Goal: Task Accomplishment & Management: Manage account settings

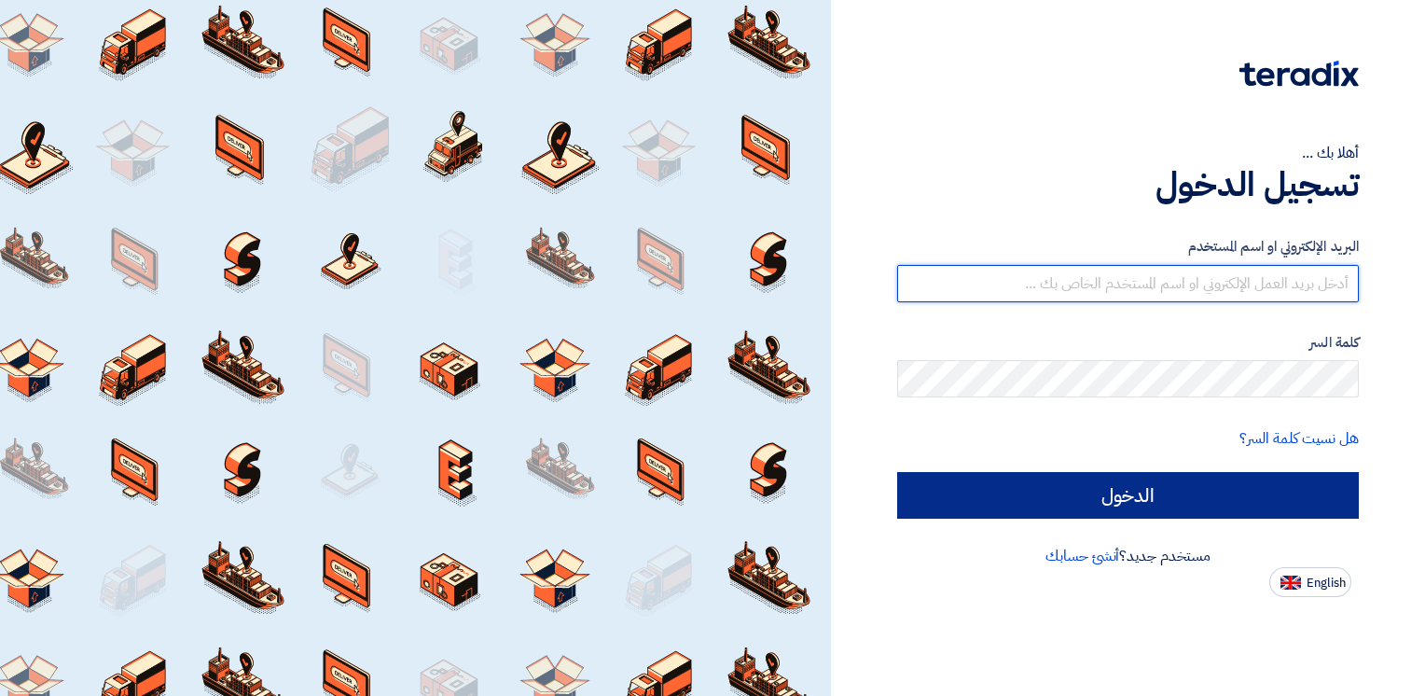
type input "sandra.sameh@interactts.com"
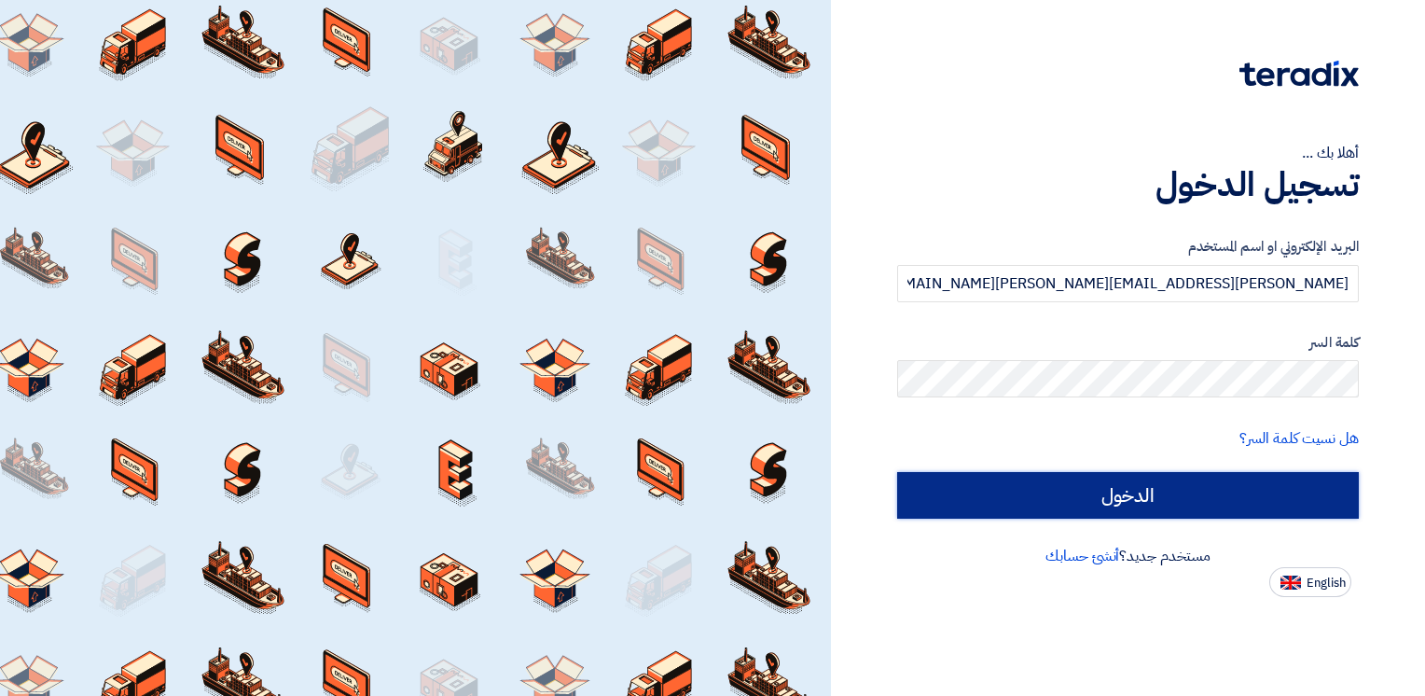
drag, startPoint x: 1151, startPoint y: 483, endPoint x: 1153, endPoint y: 468, distance: 15.2
click at [1151, 483] on input "الدخول" at bounding box center [1128, 495] width 462 height 47
type input "Sign in"
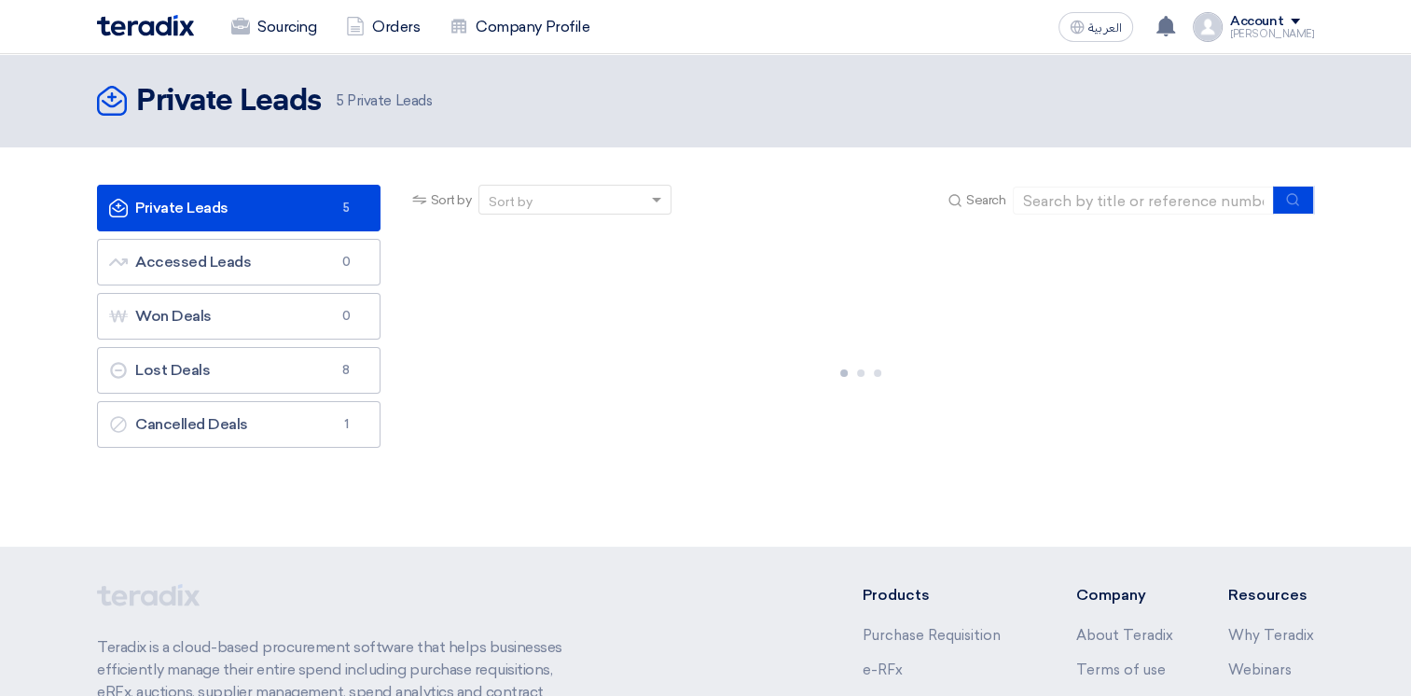
click at [252, 200] on link "Private Leads Private Leads 5" at bounding box center [238, 208] width 283 height 47
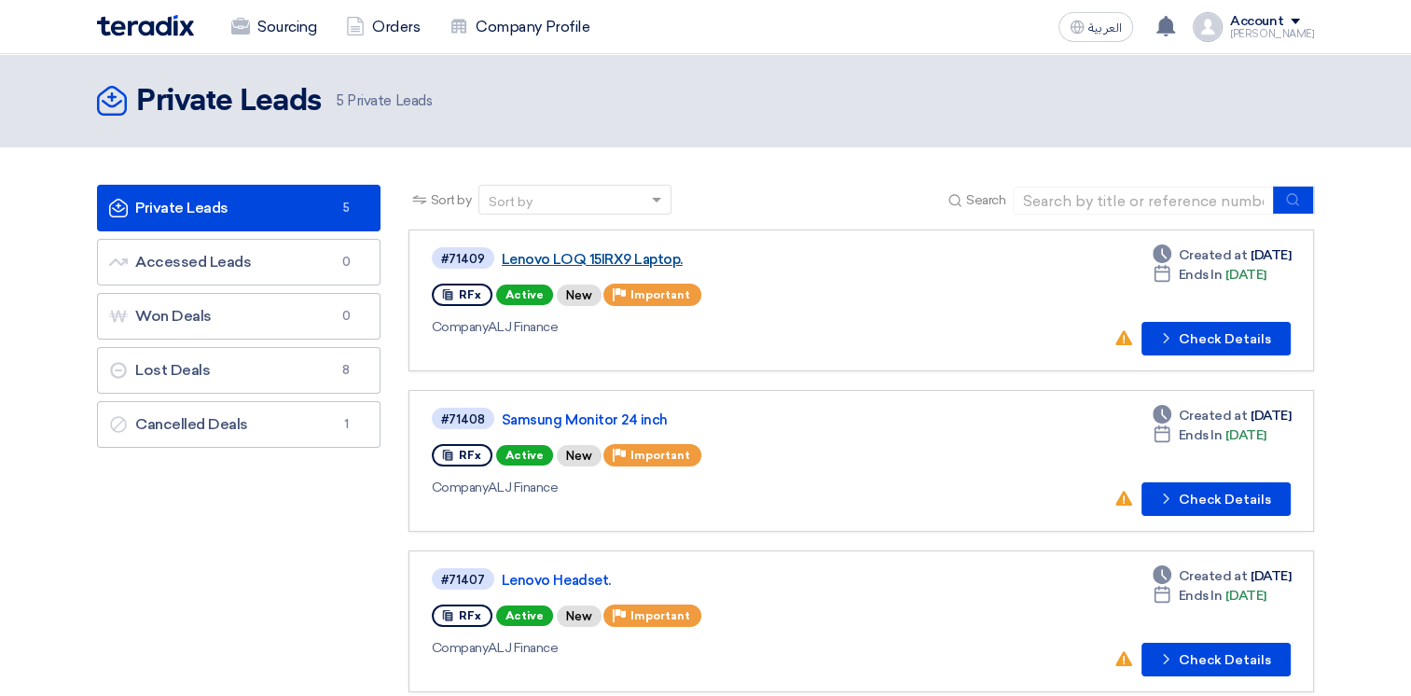
click at [634, 255] on link "Lenovo LOQ 15IRX9 Laptop." at bounding box center [735, 259] width 466 height 17
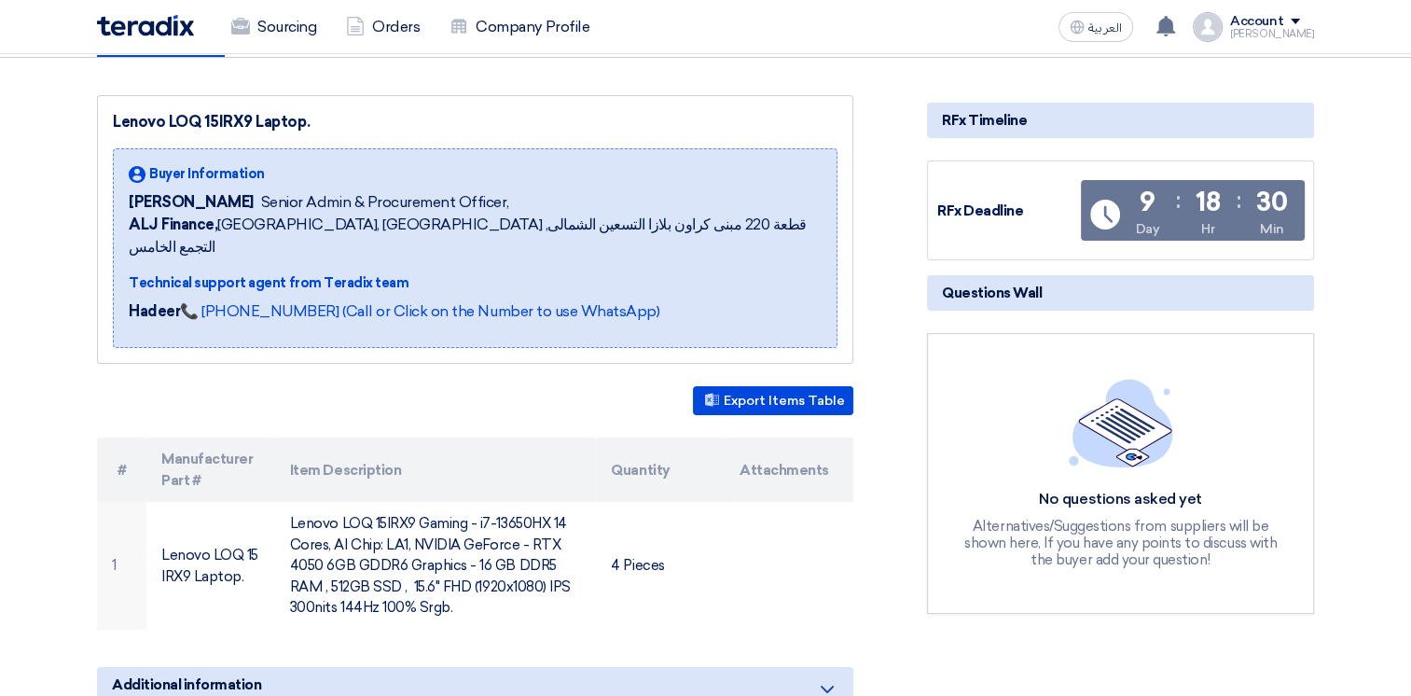
scroll to position [280, 0]
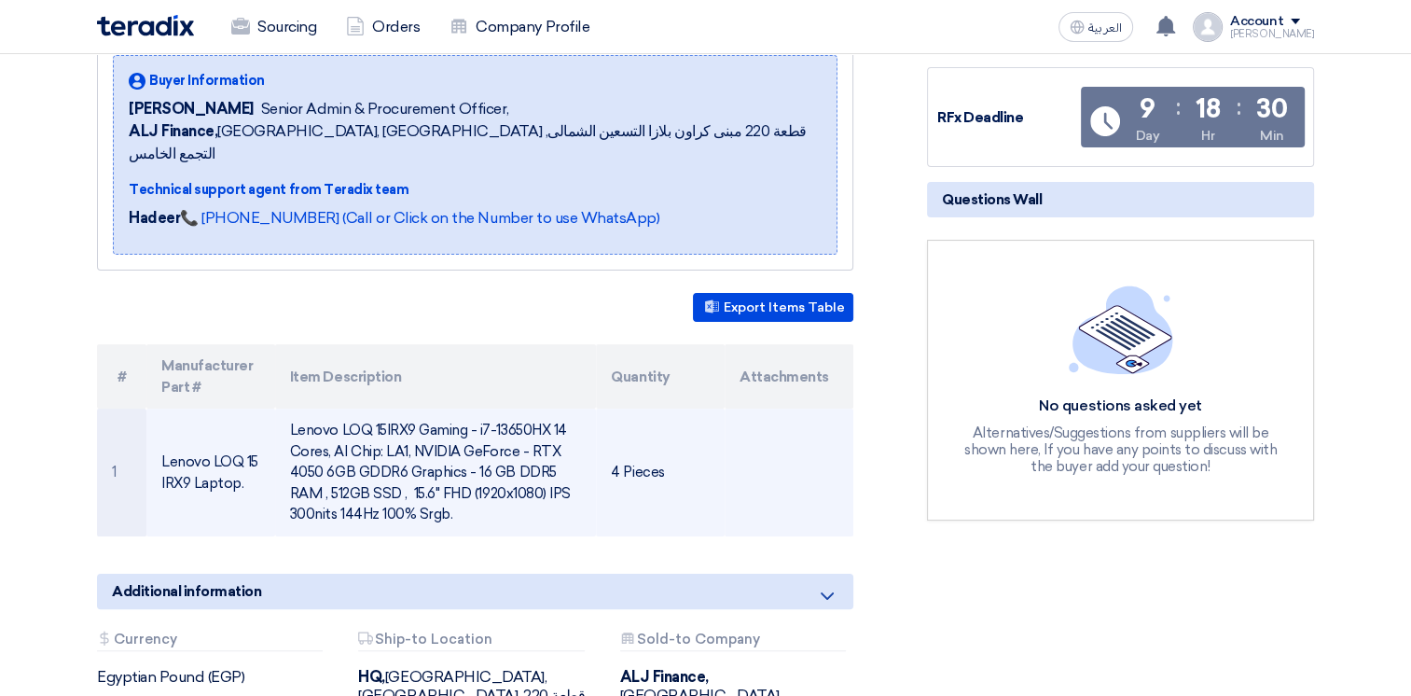
drag, startPoint x: 163, startPoint y: 437, endPoint x: 457, endPoint y: 501, distance: 300.5
click at [457, 501] on tr "1 Lenovo LOQ 15IRX9 Laptop. Lenovo LOQ 15IRX9 Gaming - i7-13650HX 14 Cores, AI …" at bounding box center [475, 472] width 756 height 128
copy tr "Lenovo LOQ 15IRX9 Laptop. Lenovo LOQ 15IRX9 Gaming - i7-13650HX 14 Cores, AI Ch…"
click at [380, 435] on td "Lenovo LOQ 15IRX9 Gaming - i7-13650HX 14 Cores, AI Chip: LA1, NVIDIA GeForce - …" at bounding box center [436, 472] width 322 height 128
drag, startPoint x: 291, startPoint y: 405, endPoint x: 449, endPoint y: 489, distance: 178.5
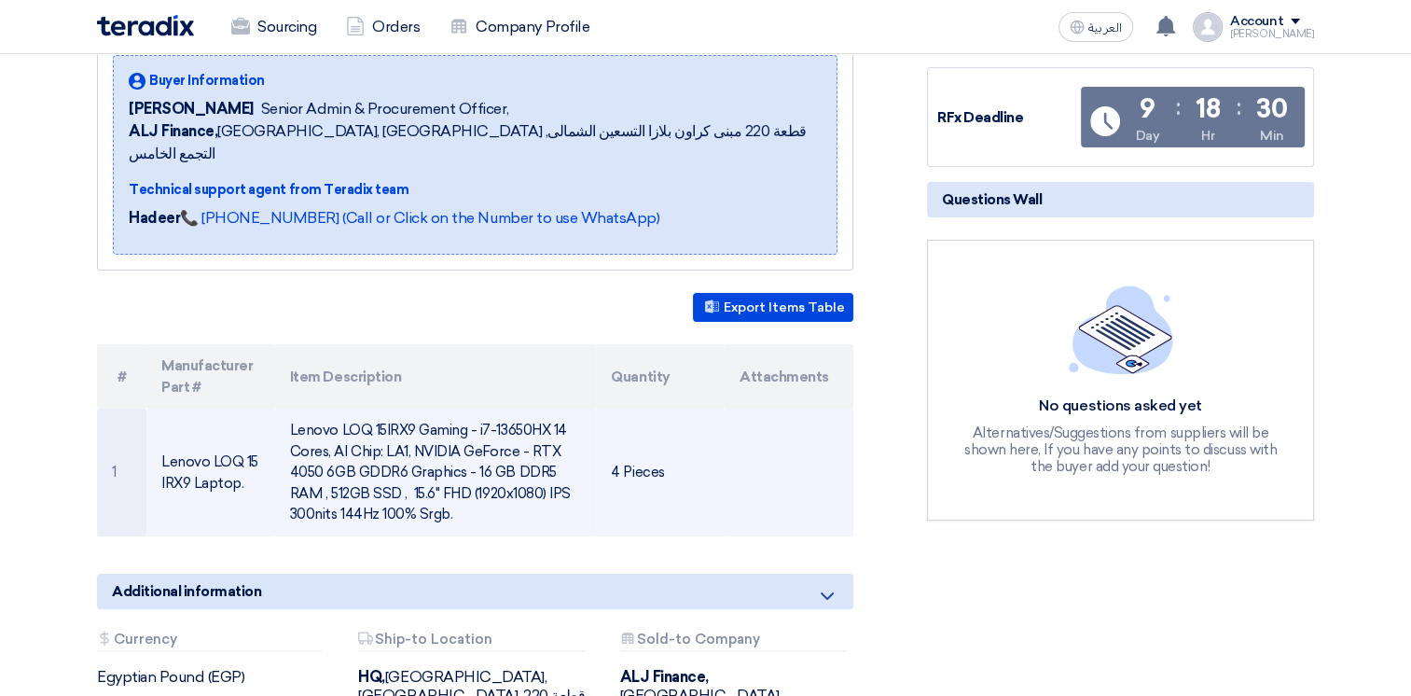
click at [449, 489] on td "Lenovo LOQ 15IRX9 Gaming - i7-13650HX 14 Cores, AI Chip: LA1, NVIDIA GeForce - …" at bounding box center [436, 472] width 322 height 128
copy td "Lenovo LOQ 15IRX9 Gaming - i7-13650HX 14 Cores, AI Chip: LA1, NVIDIA GeForce - …"
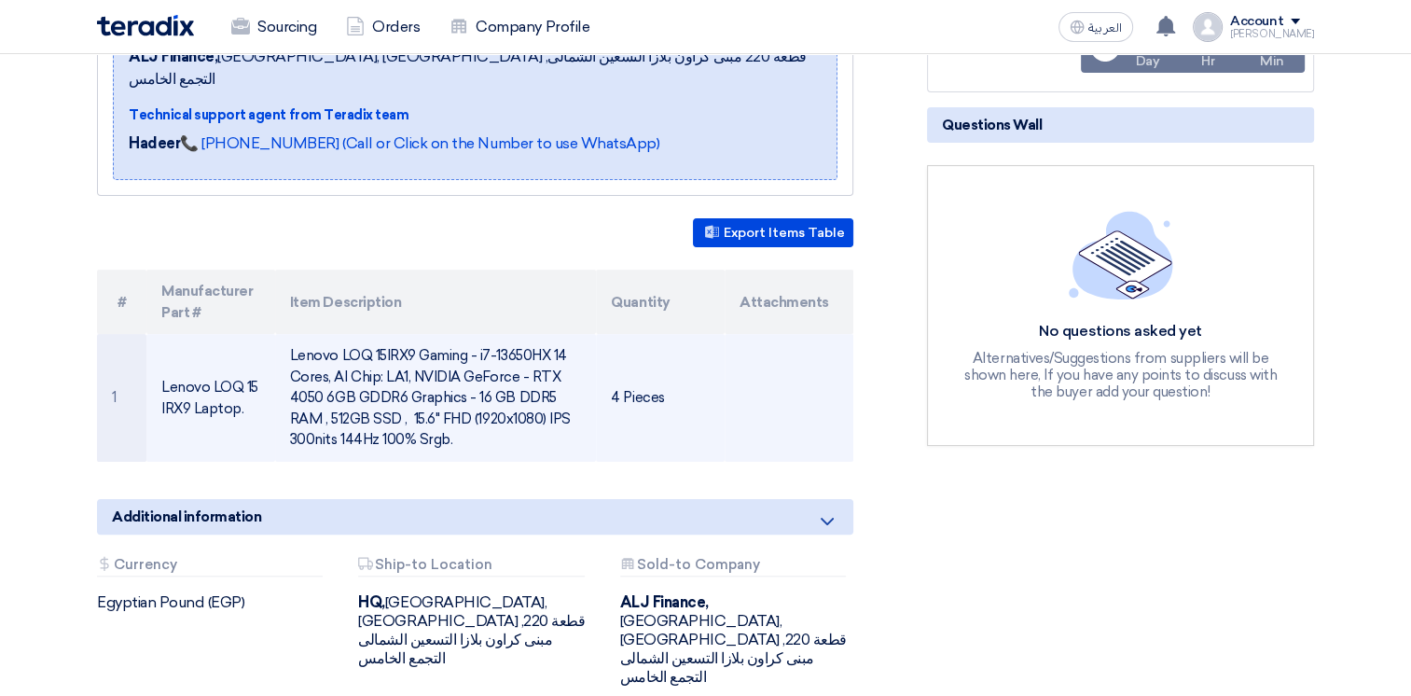
scroll to position [0, 0]
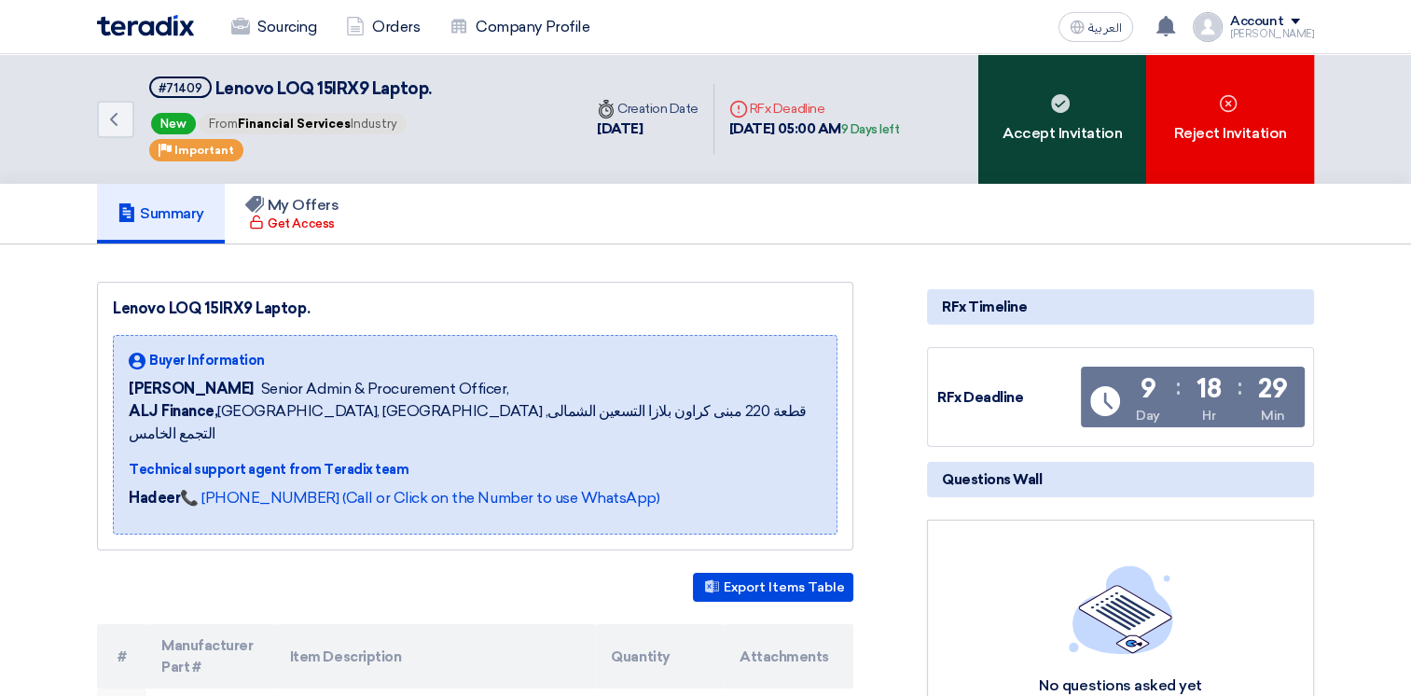
click at [1064, 131] on div "Accept Invitation" at bounding box center [1062, 119] width 168 height 130
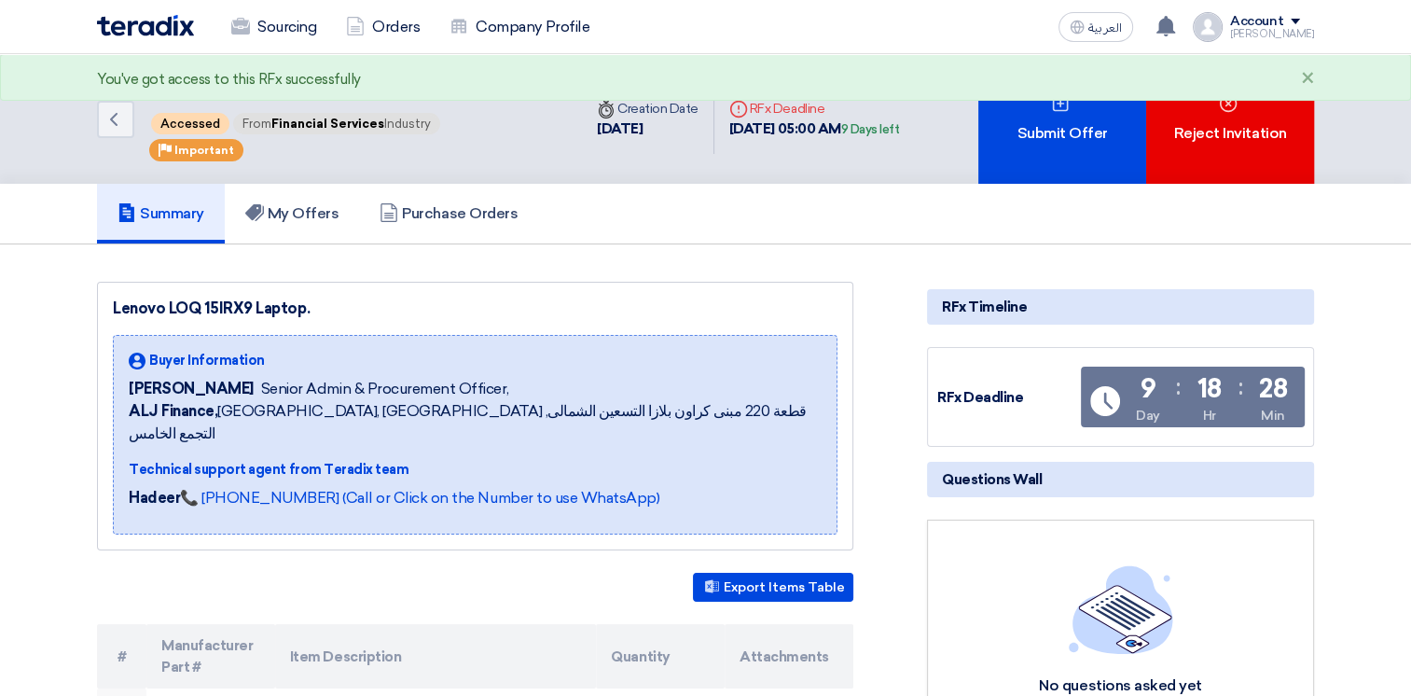
click at [175, 35] on img at bounding box center [145, 25] width 97 height 21
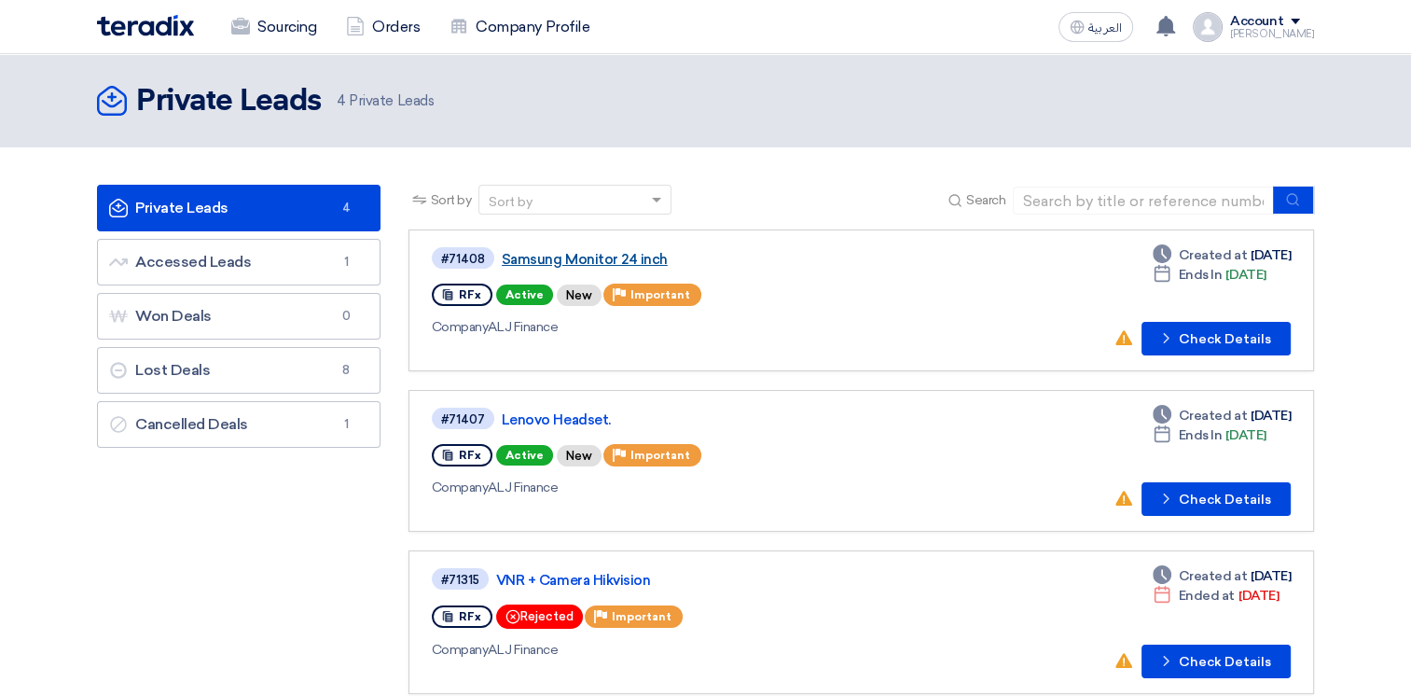
click at [560, 255] on link "Samsung Monitor 24 inch" at bounding box center [735, 259] width 466 height 17
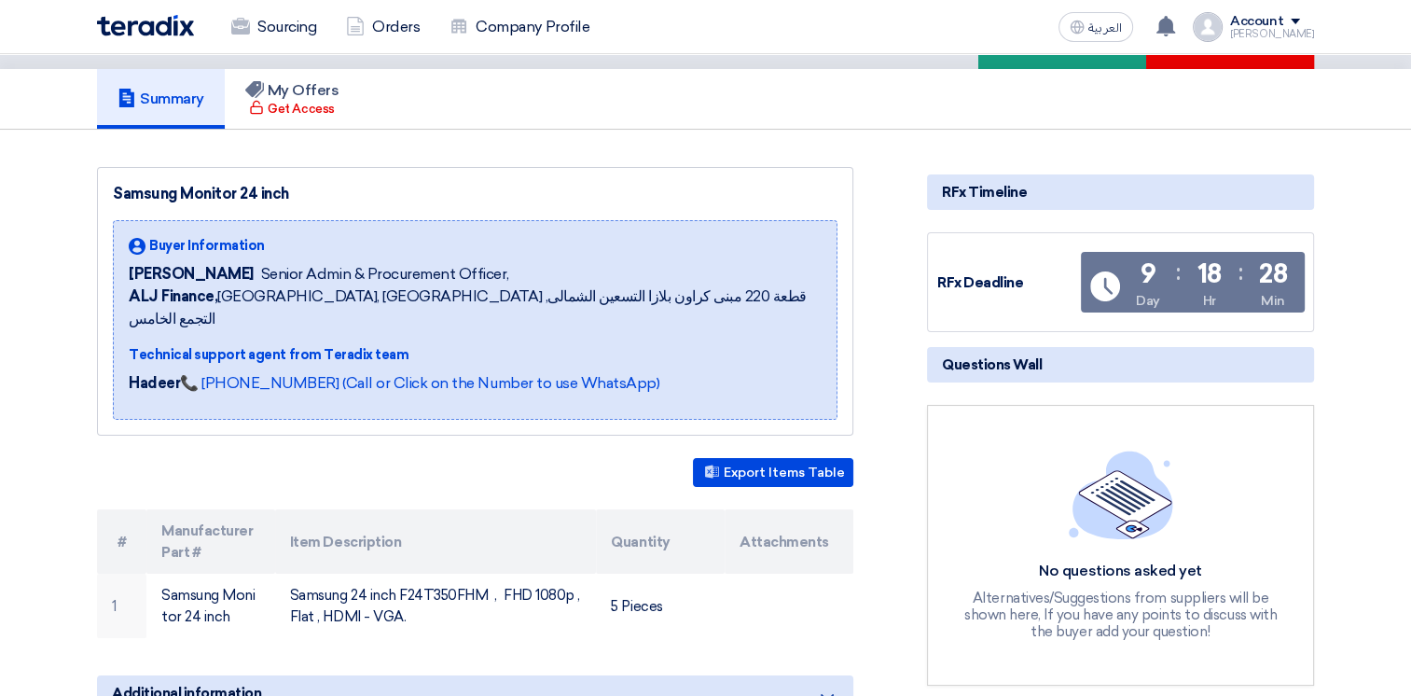
scroll to position [280, 0]
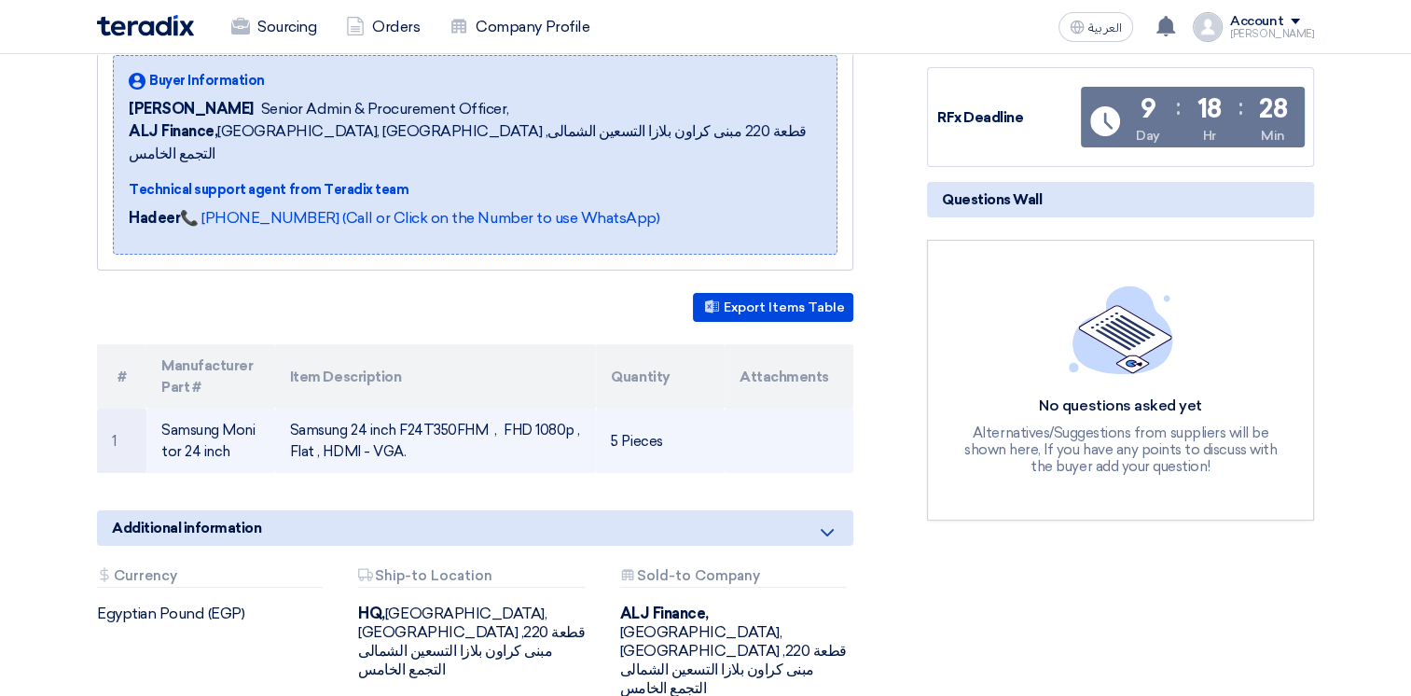
drag, startPoint x: 409, startPoint y: 426, endPoint x: 284, endPoint y: 402, distance: 127.3
click at [284, 408] on td "Samsung 24 inch F24T350FHM , FHD 1080p , Flat , HDMI - VGA." at bounding box center [436, 440] width 322 height 64
copy td "Samsung 24 inch F24T350FHM , FHD 1080p , Flat , HDMI - VGA."
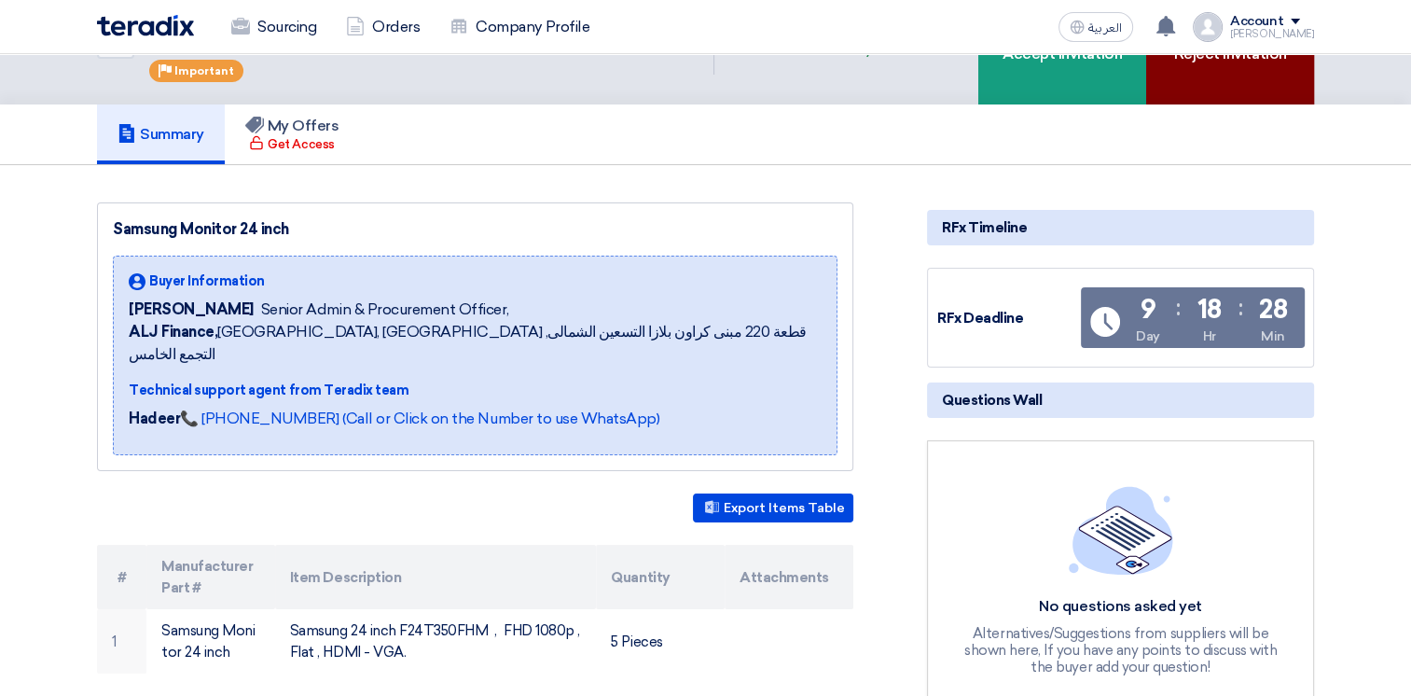
scroll to position [0, 0]
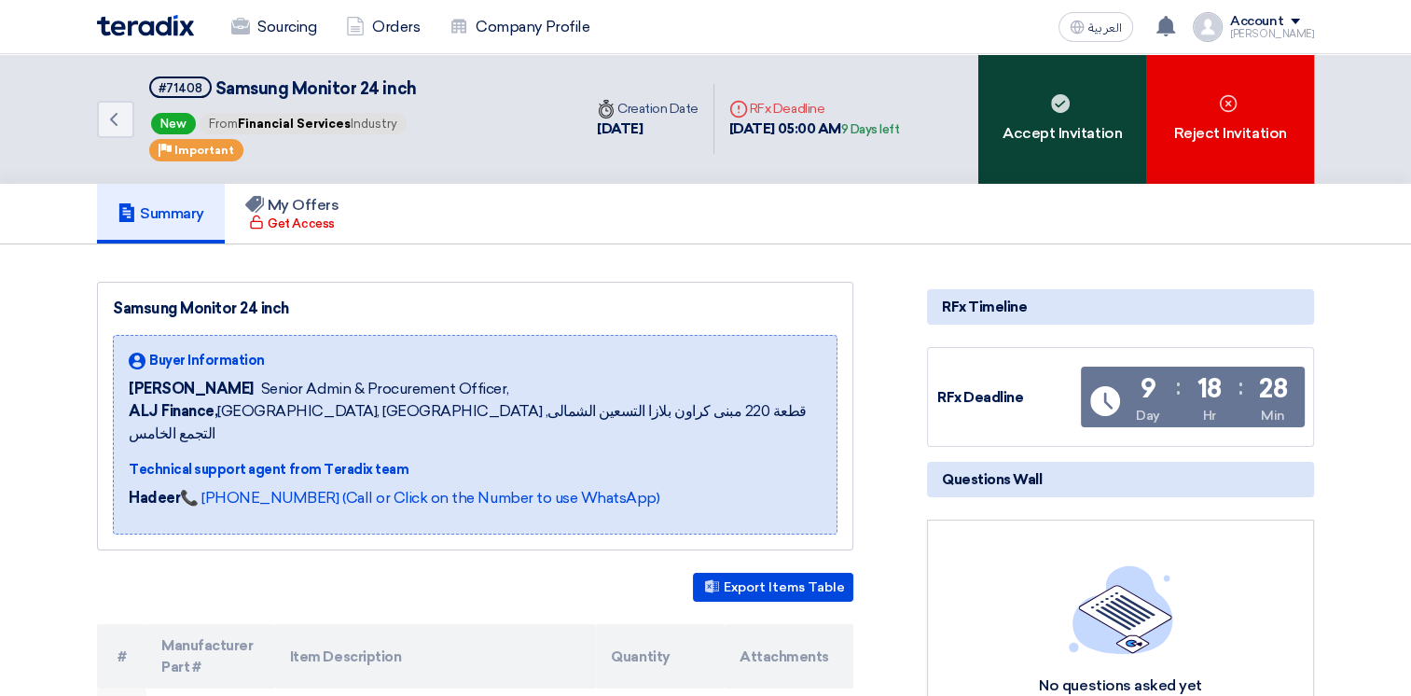
click at [1061, 136] on div "Accept Invitation" at bounding box center [1062, 119] width 168 height 130
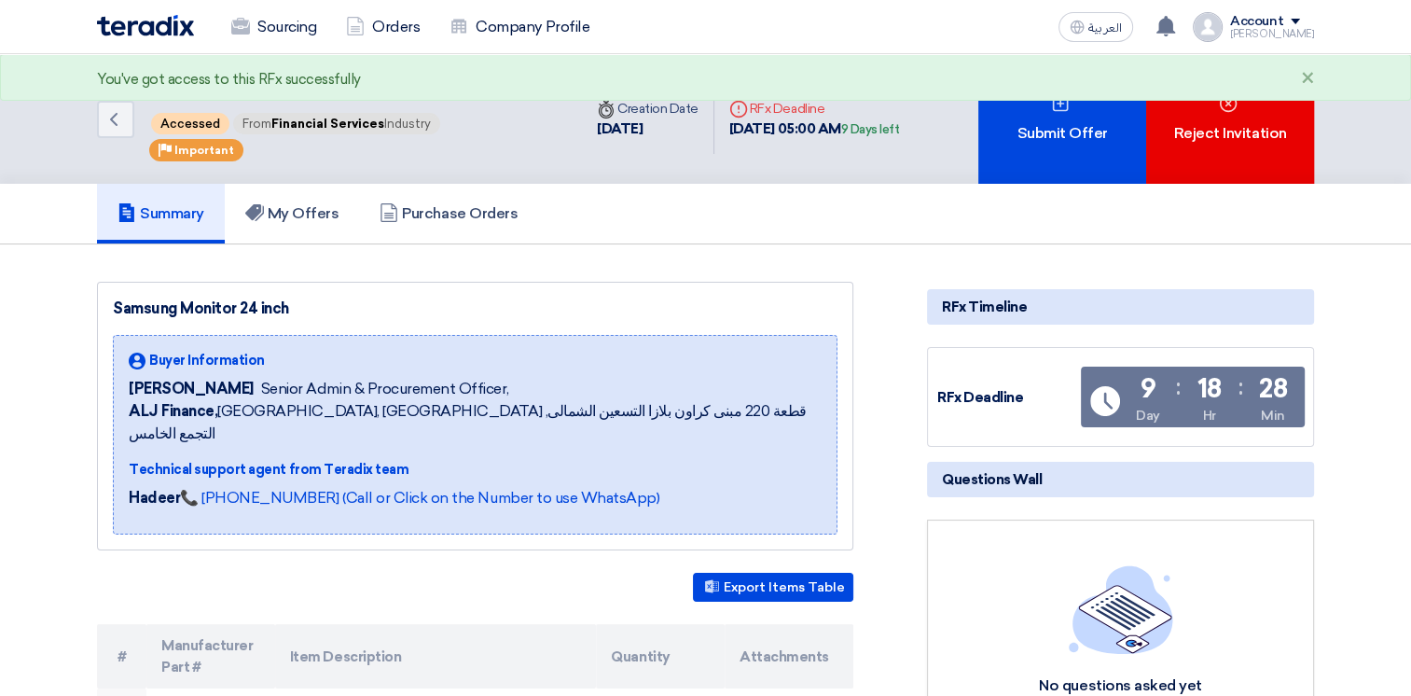
click at [166, 18] on img at bounding box center [145, 25] width 97 height 21
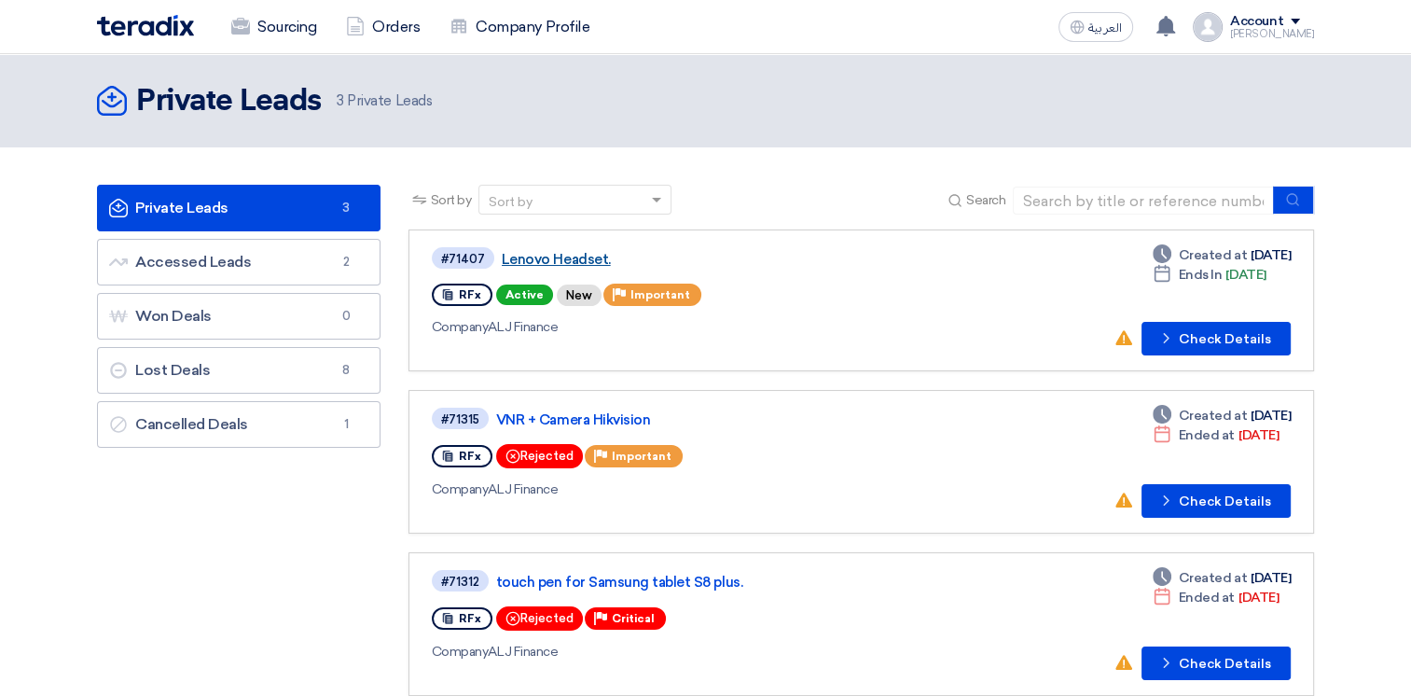
click at [541, 257] on link "Lenovo Headset." at bounding box center [735, 259] width 466 height 17
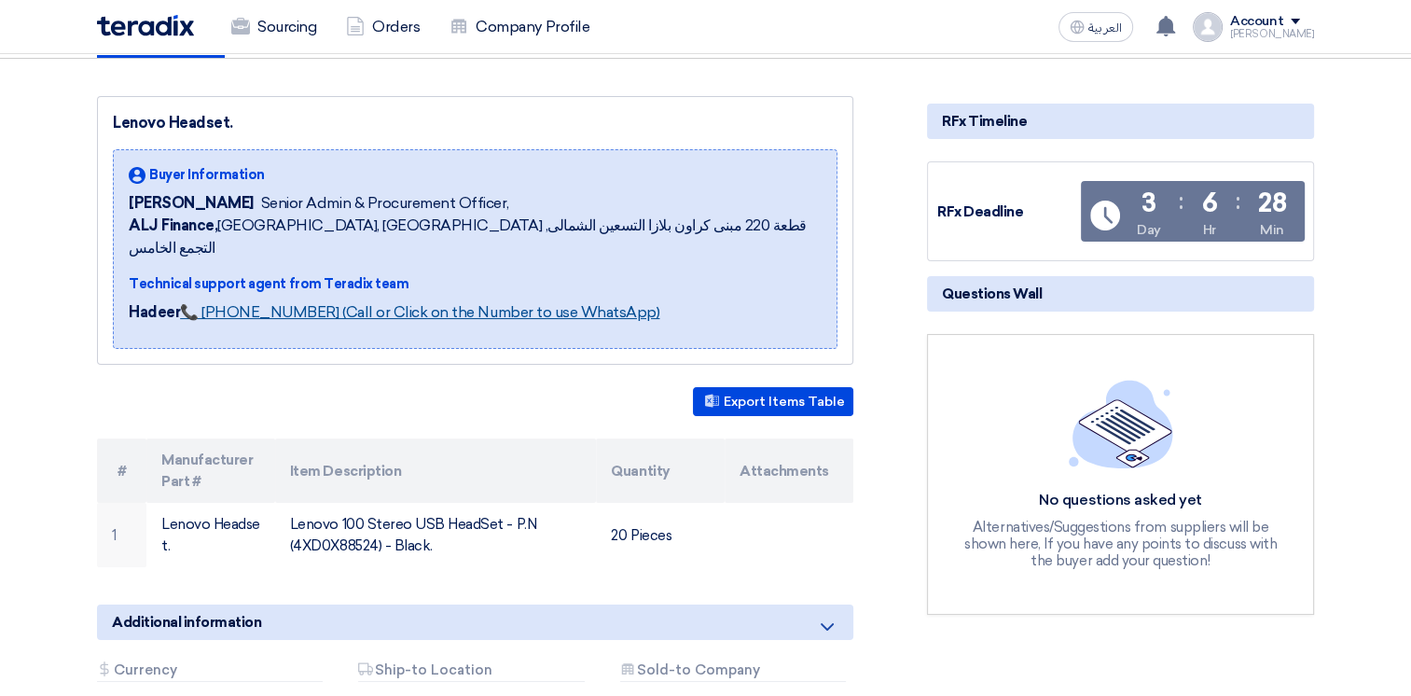
scroll to position [373, 0]
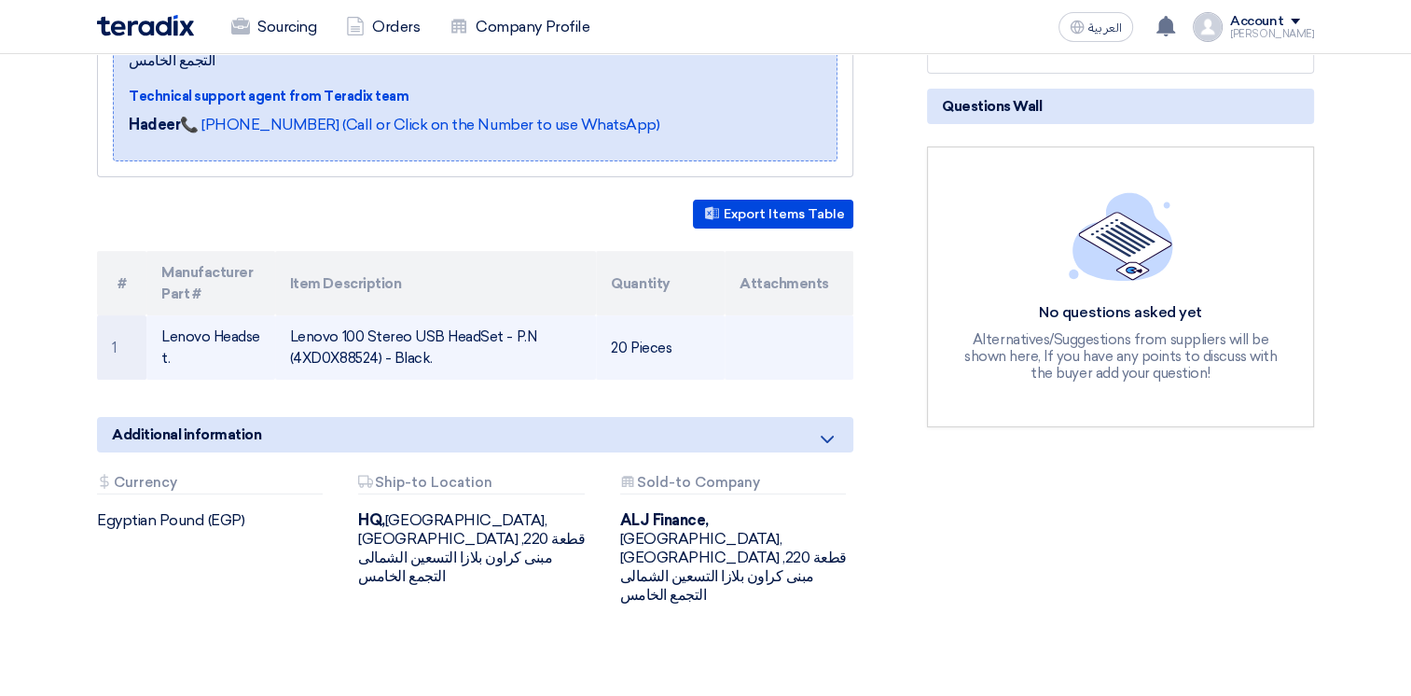
drag, startPoint x: 440, startPoint y: 339, endPoint x: 291, endPoint y: 309, distance: 152.3
click at [291, 315] on td "Lenovo 100 Stereo USB HeadSet - P.N (4XD0X88524) - Black." at bounding box center [436, 347] width 322 height 64
copy td "Lenovo 100 Stereo USB HeadSet - P.N (4XD0X88524) - Black."
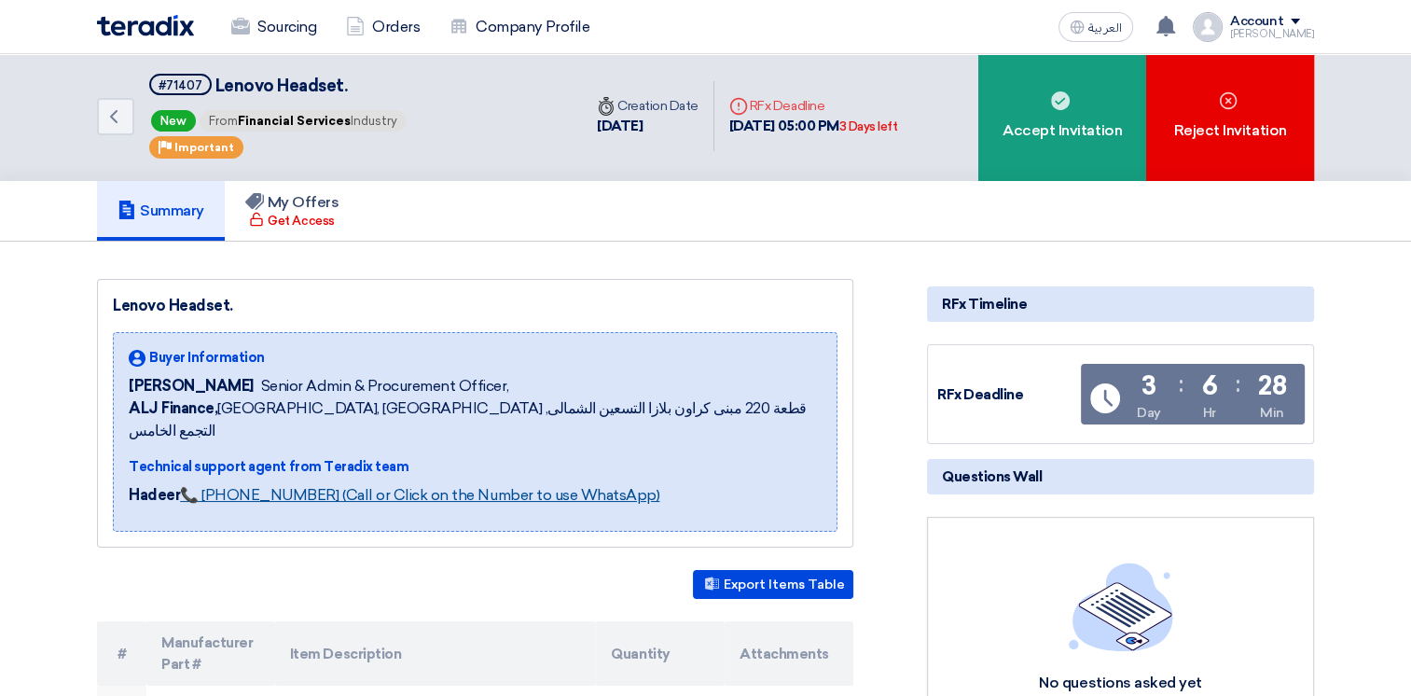
scroll to position [0, 0]
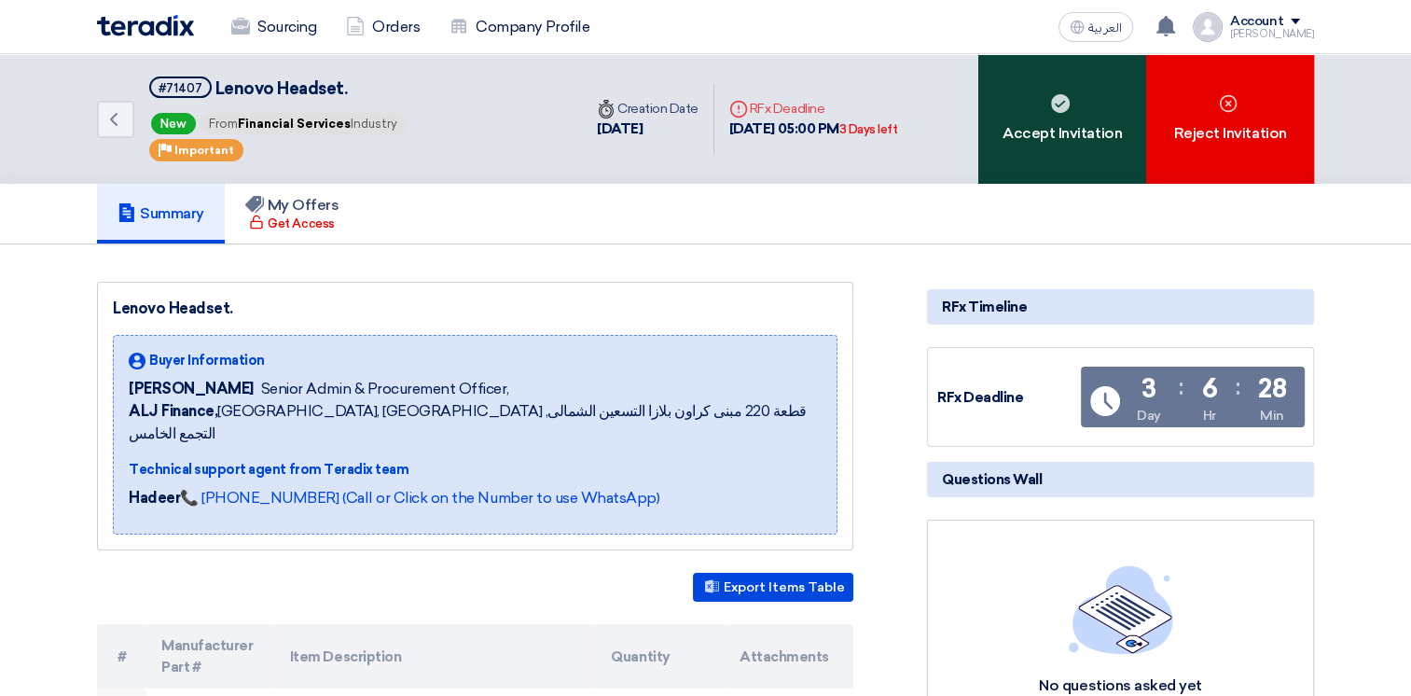
click at [1028, 114] on div "Accept Invitation" at bounding box center [1062, 119] width 168 height 130
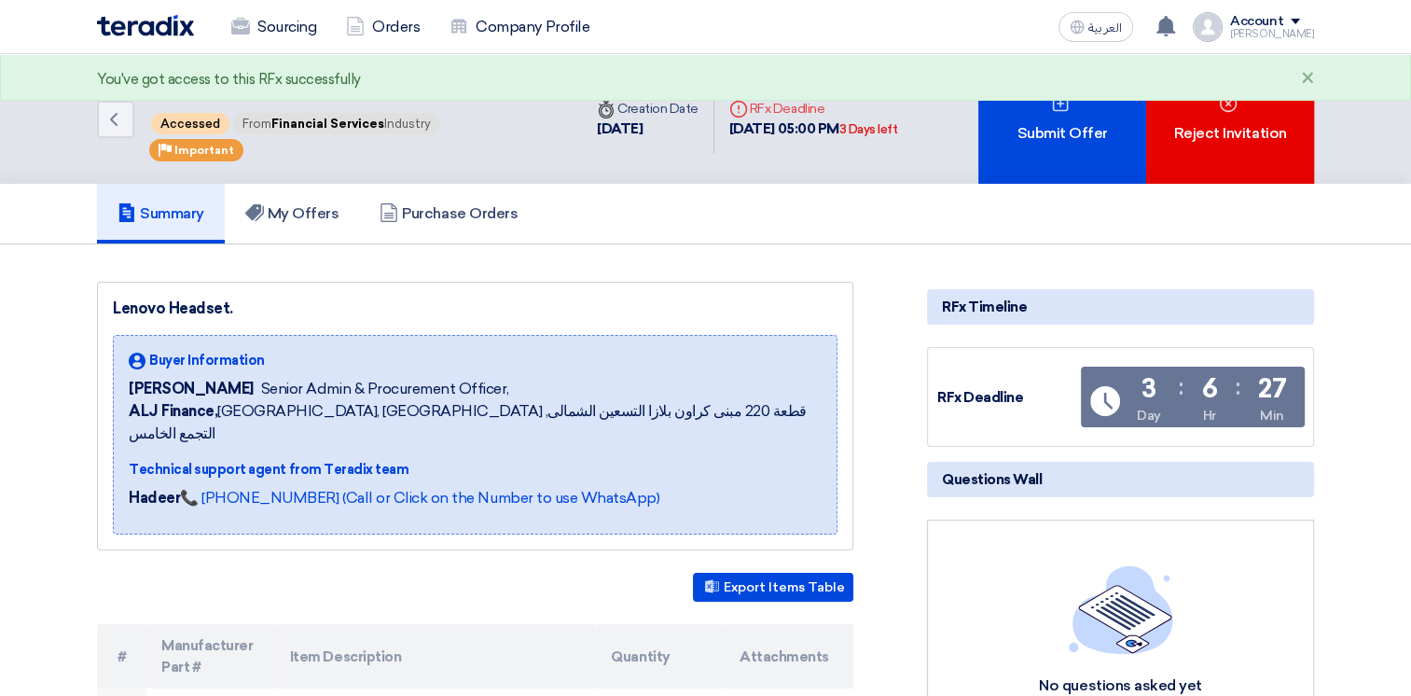
click at [164, 17] on img at bounding box center [145, 25] width 97 height 21
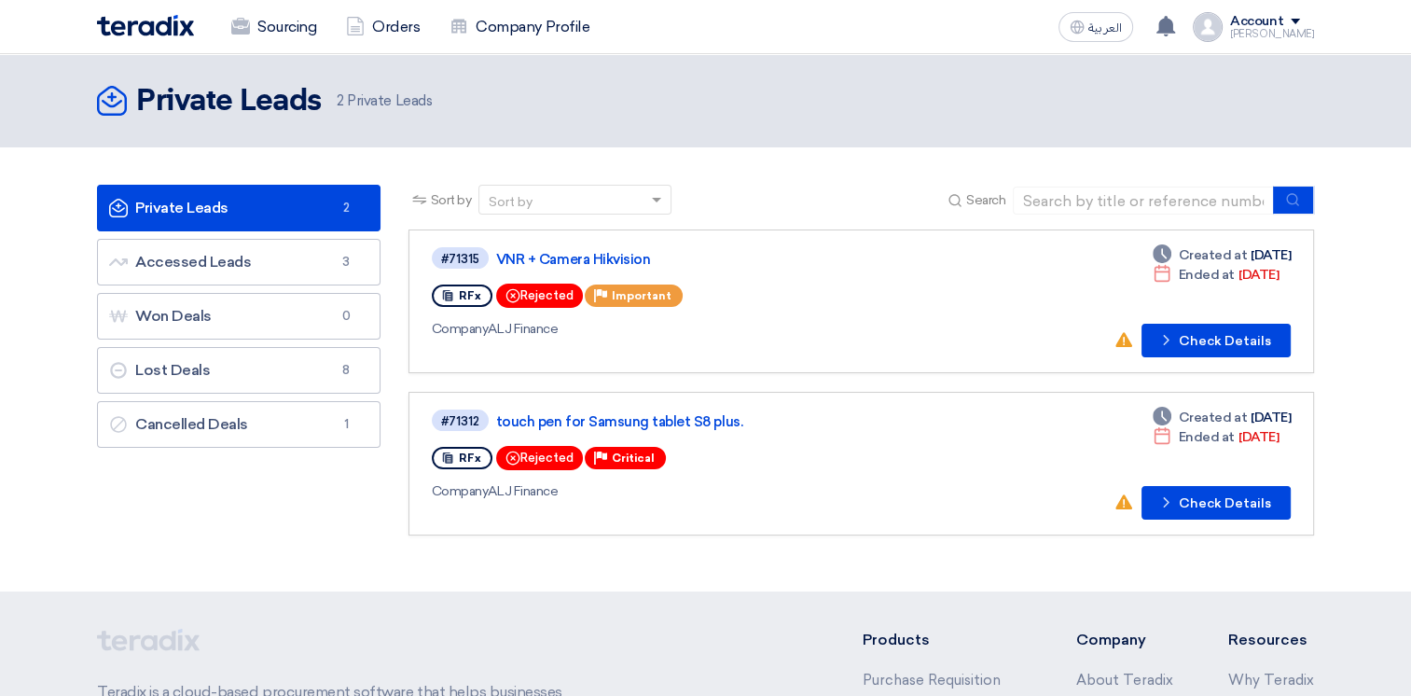
click at [287, 203] on link "Private Leads Private Leads 2" at bounding box center [238, 208] width 283 height 47
